Goal: Information Seeking & Learning: Learn about a topic

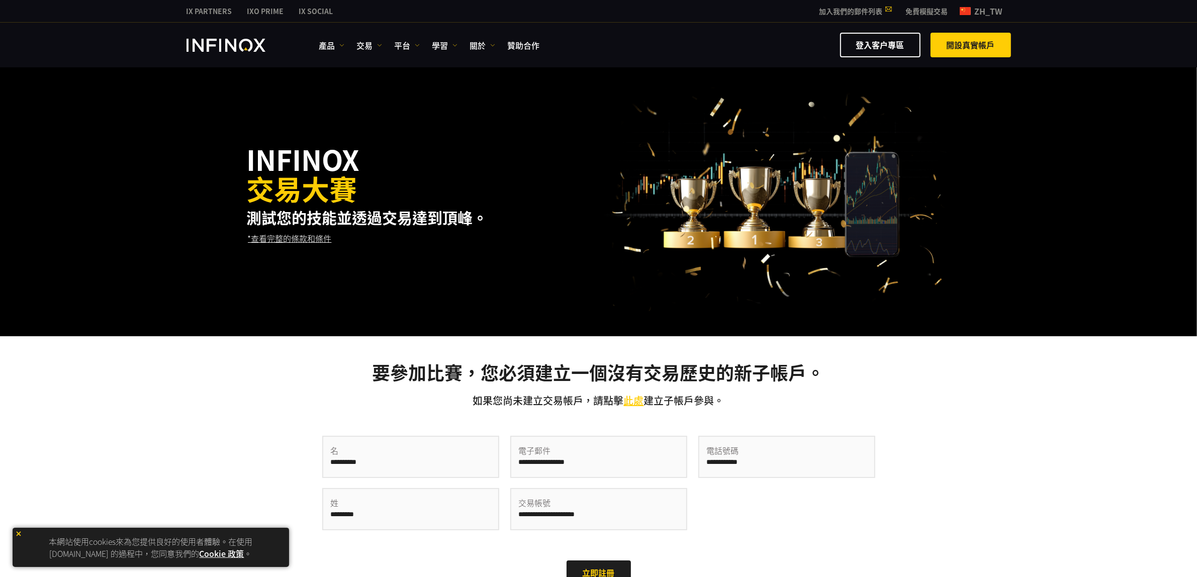
click at [287, 240] on link "*查看完整的條款和條件" at bounding box center [290, 238] width 86 height 25
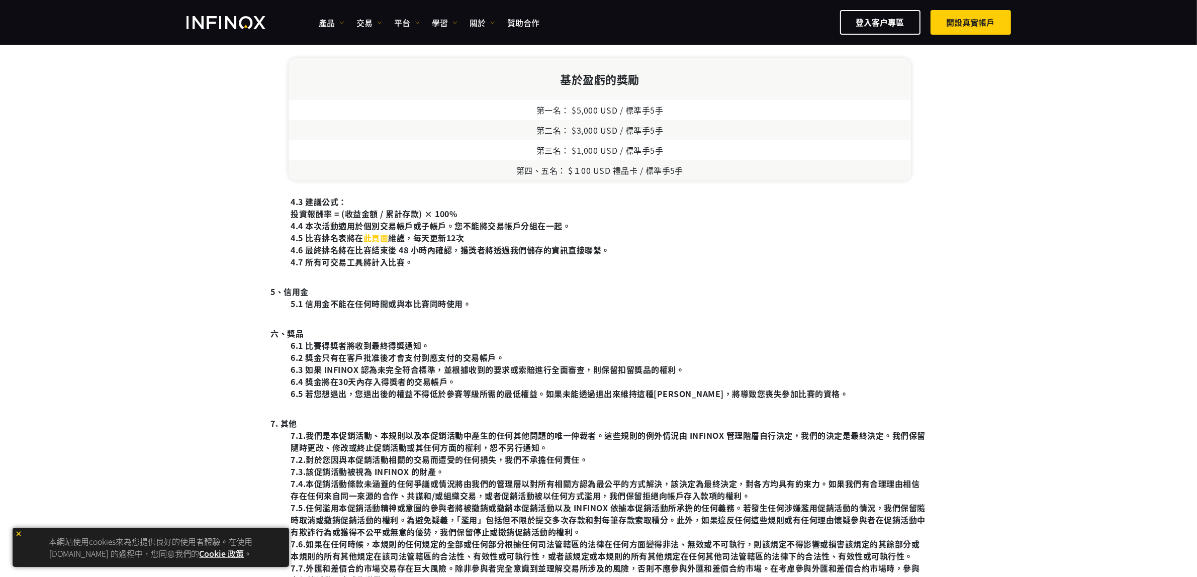
click at [380, 239] on link "此頁面" at bounding box center [375, 238] width 25 height 12
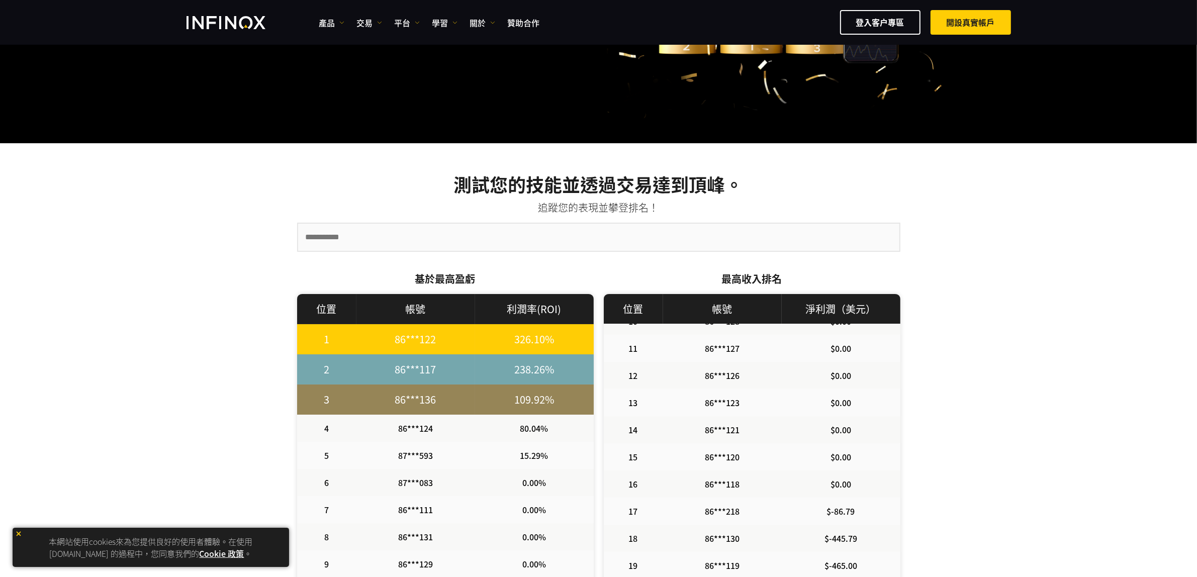
scroll to position [251, 0]
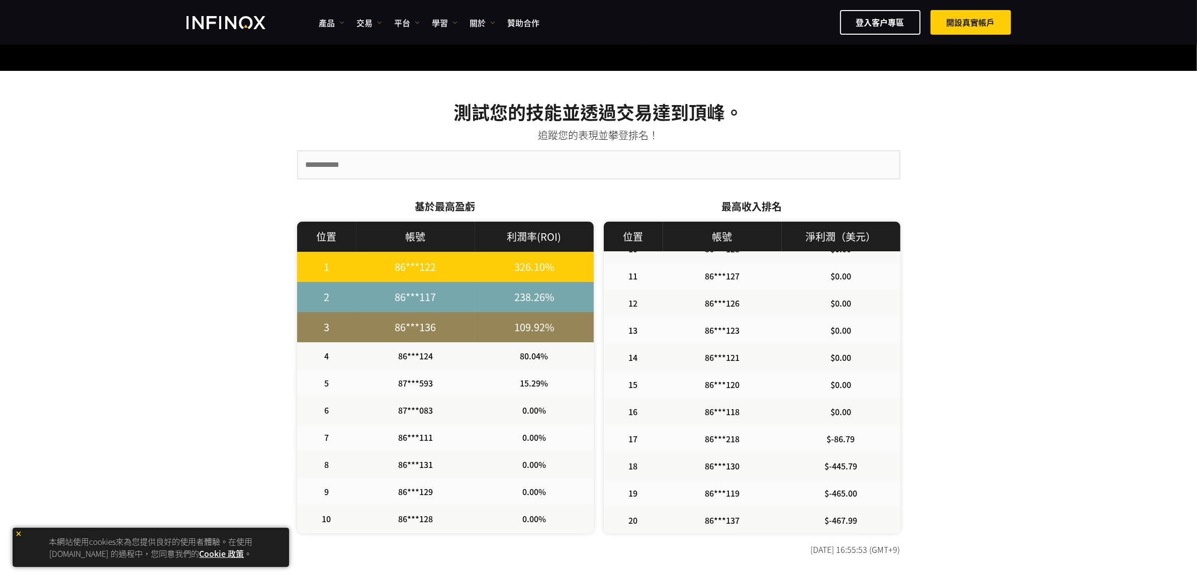
click at [975, 253] on div "INFINOX 交易大賽 測試您的技能並透過交易達到頂峰。 追蹤您的表現並攀登排名！ 基於最高盈虧 1" at bounding box center [598, 303] width 1197 height 1021
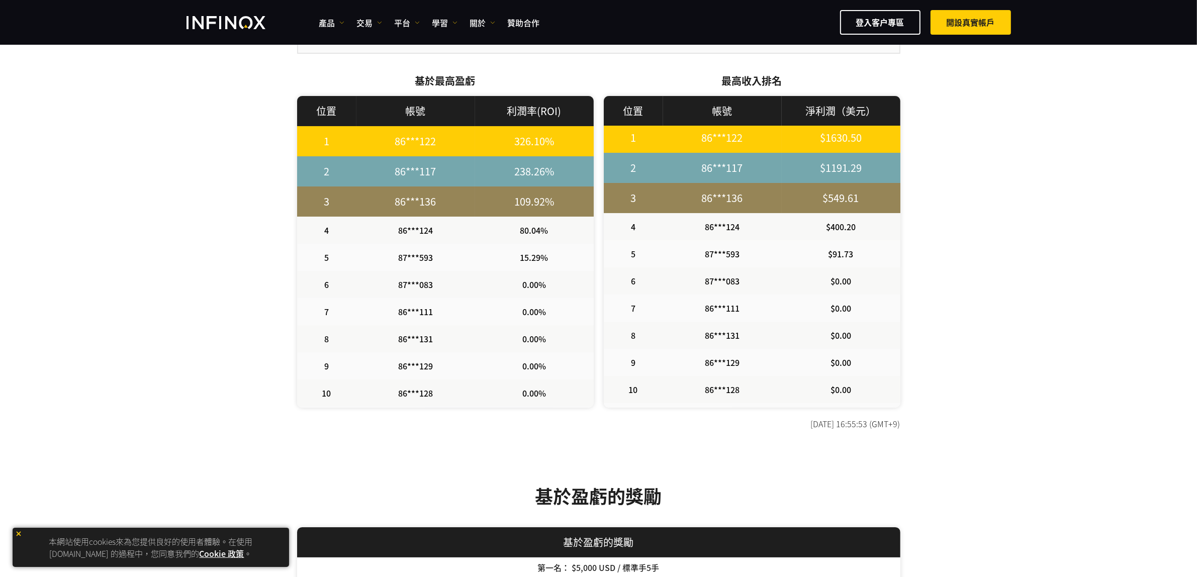
scroll to position [0, 0]
